Goal: Information Seeking & Learning: Understand process/instructions

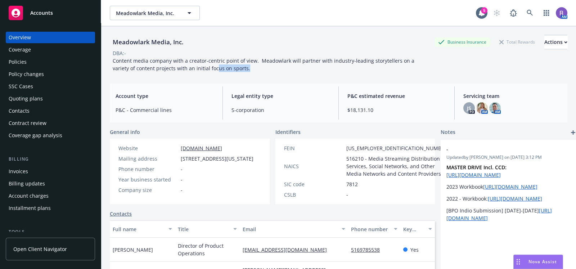
drag, startPoint x: 231, startPoint y: 67, endPoint x: 192, endPoint y: 69, distance: 39.3
click at [192, 69] on div "Content media company with a creator-centric point of view. Meadowlark will par…" at bounding box center [272, 64] width 324 height 15
click at [169, 67] on span "Content media company with a creator-centric point of view. Meadowlark will par…" at bounding box center [264, 64] width 303 height 14
click at [28, 64] on div "Policies" at bounding box center [51, 62] width 84 height 12
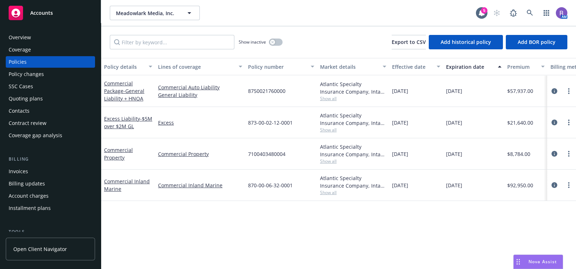
click at [268, 184] on span "870-00-06-32-0001" at bounding box center [270, 185] width 45 height 8
copy span "870-00-06-32-0001"
click at [292, 23] on div "Meadowlark Media, Inc. Meadowlark Media, Inc. 5 AM" at bounding box center [338, 13] width 475 height 26
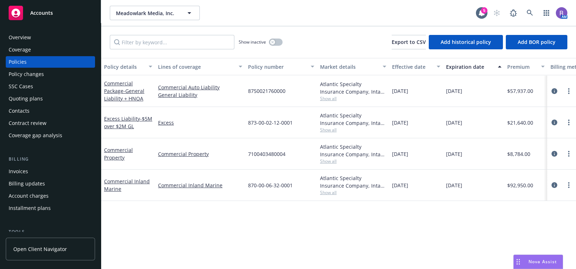
click at [311, 229] on div "Policy details Lines of coverage Policy number Market details Effective date Ex…" at bounding box center [338, 163] width 475 height 211
click at [275, 40] on button "button" at bounding box center [276, 42] width 14 height 7
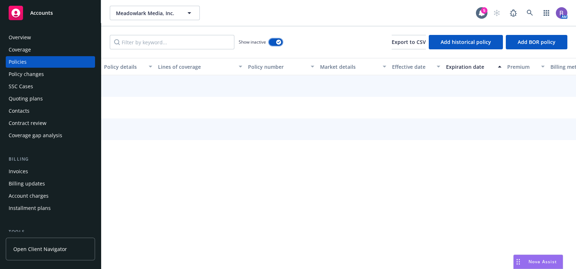
click at [279, 44] on button "button" at bounding box center [276, 42] width 14 height 7
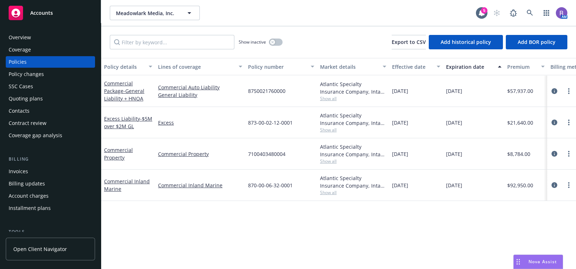
click at [325, 24] on div "Meadowlark Media, Inc. Meadowlark Media, Inc. 5 AM" at bounding box center [338, 13] width 475 height 26
click at [298, 226] on div "Policy details Lines of coverage Policy number Market details Effective date Ex…" at bounding box center [338, 163] width 475 height 211
click at [271, 233] on div "Policy details Lines of coverage Policy number Market details Effective date Ex…" at bounding box center [338, 163] width 475 height 211
click at [319, 27] on div "Show inactive Export to CSV Add historical policy Add BOR policy" at bounding box center [338, 42] width 475 height 32
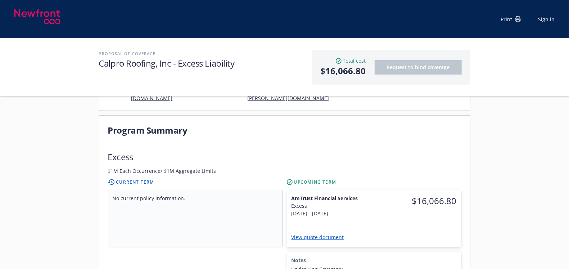
scroll to position [42, 0]
